Goal: Information Seeking & Learning: Understand process/instructions

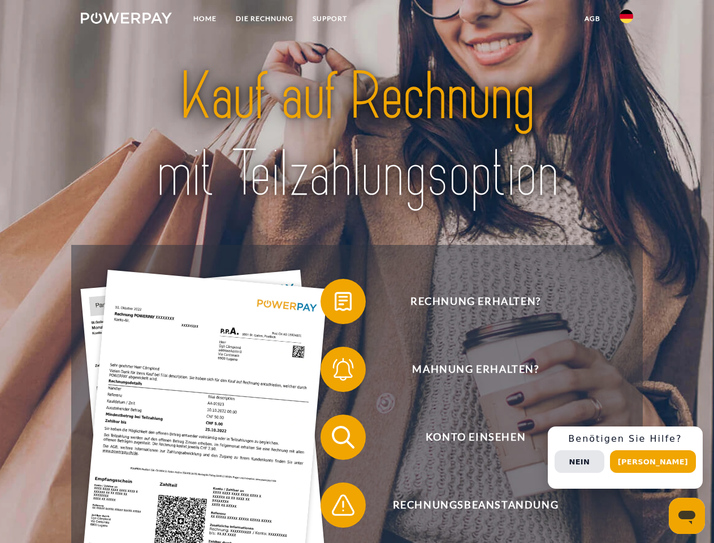
click at [126, 20] on img at bounding box center [126, 17] width 91 height 11
click at [627, 20] on img at bounding box center [627, 17] width 14 height 14
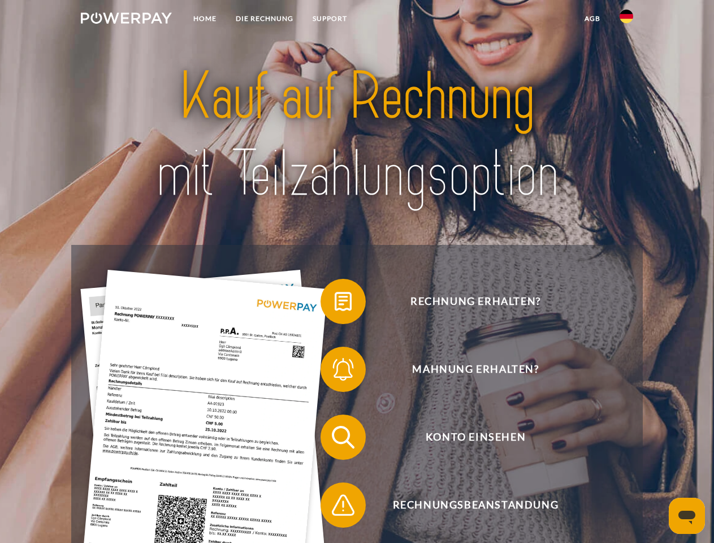
click at [592, 19] on link "agb" at bounding box center [592, 18] width 35 height 20
click at [335, 304] on span at bounding box center [326, 301] width 57 height 57
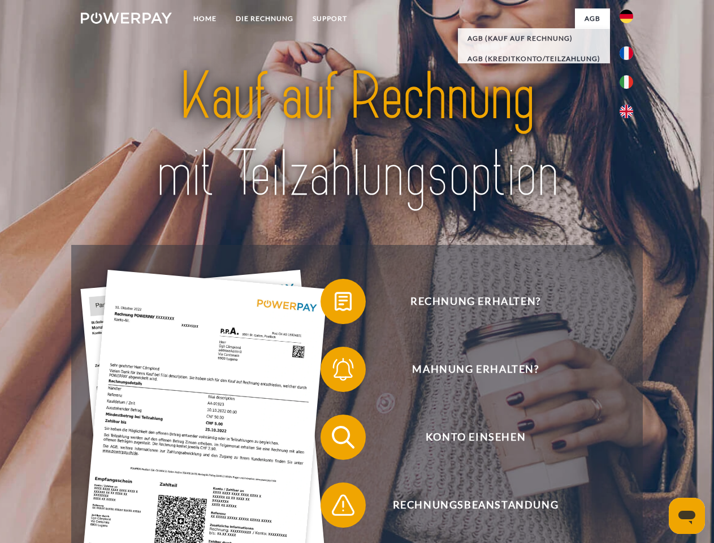
click at [335, 372] on span at bounding box center [326, 369] width 57 height 57
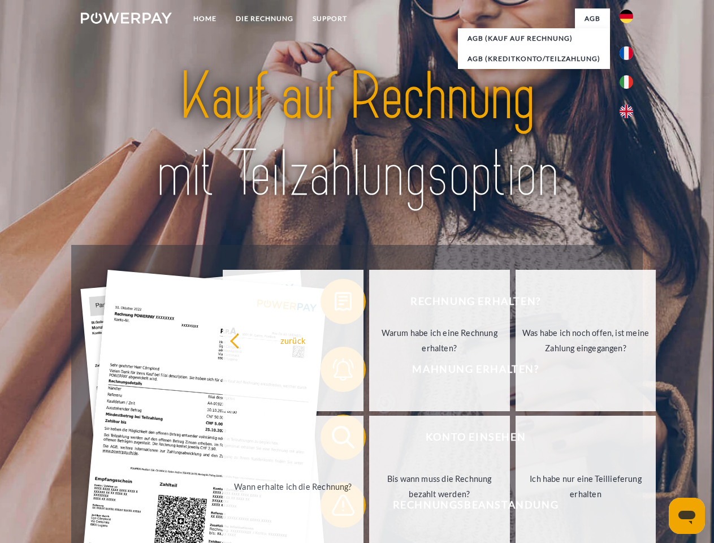
click at [369, 439] on link "Bis wann muss die Rechnung bezahlt werden?" at bounding box center [439, 486] width 141 height 141
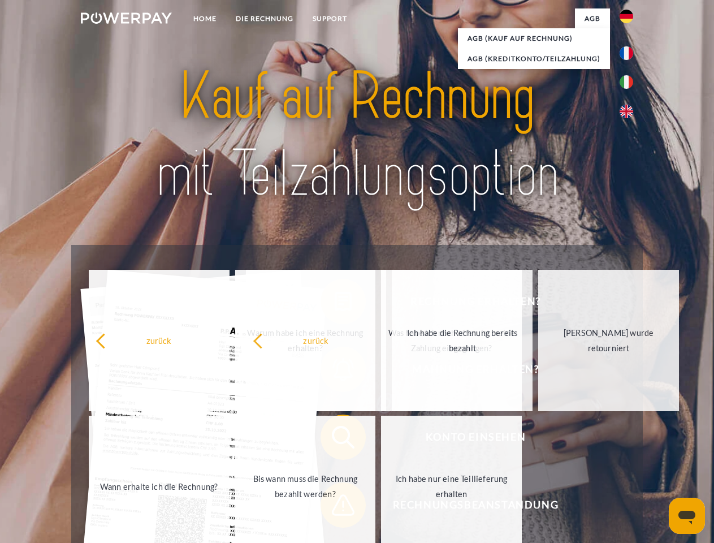
click at [335, 507] on span at bounding box center [326, 505] width 57 height 57
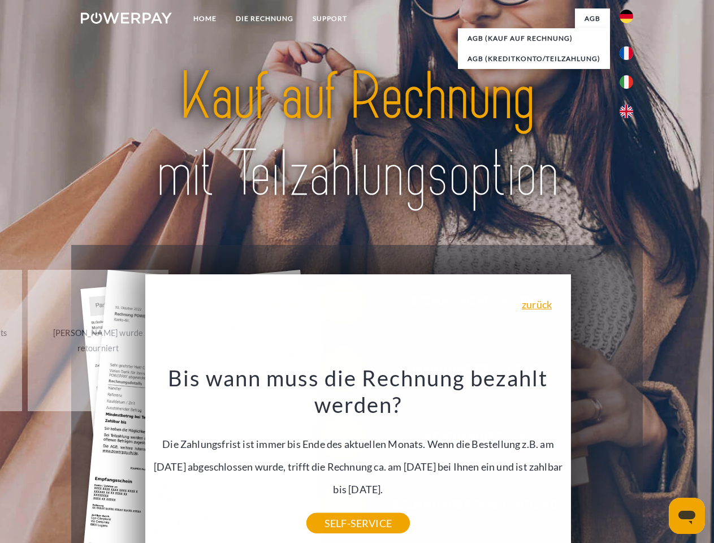
click at [629, 458] on div "Rechnung erhalten? Mahnung erhalten? Konto einsehen" at bounding box center [356, 471] width 571 height 452
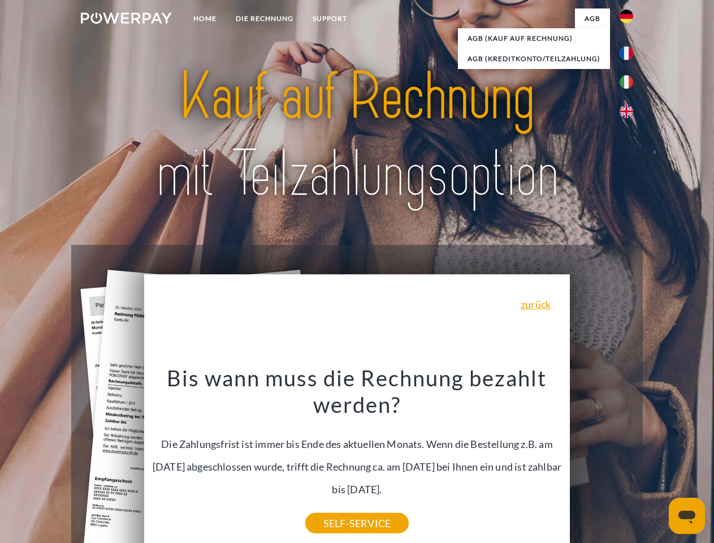
click at [602, 460] on span "Konto einsehen" at bounding box center [475, 437] width 277 height 45
click at [657, 461] on header "Home DIE RECHNUNG SUPPORT" at bounding box center [357, 390] width 714 height 781
